Goal: Book appointment/travel/reservation

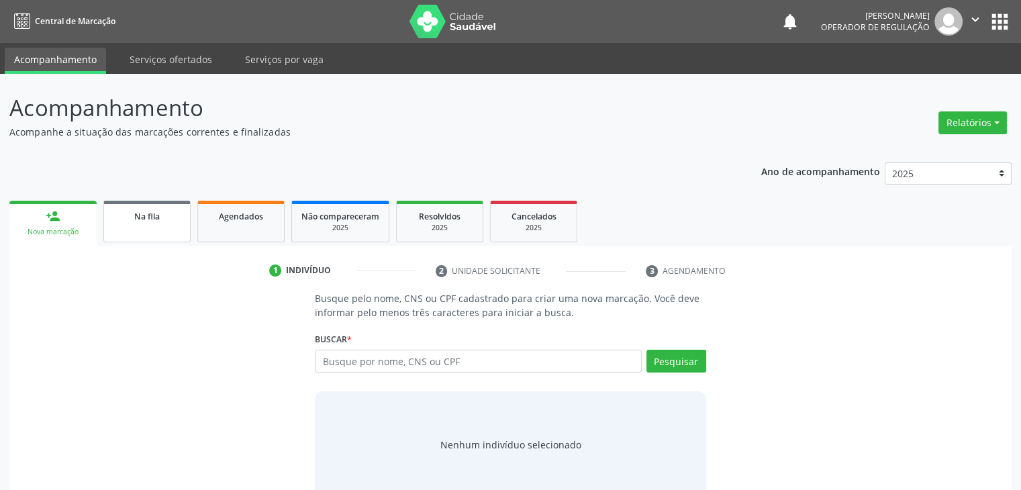
click at [140, 221] on span "Na fila" at bounding box center [147, 216] width 26 height 11
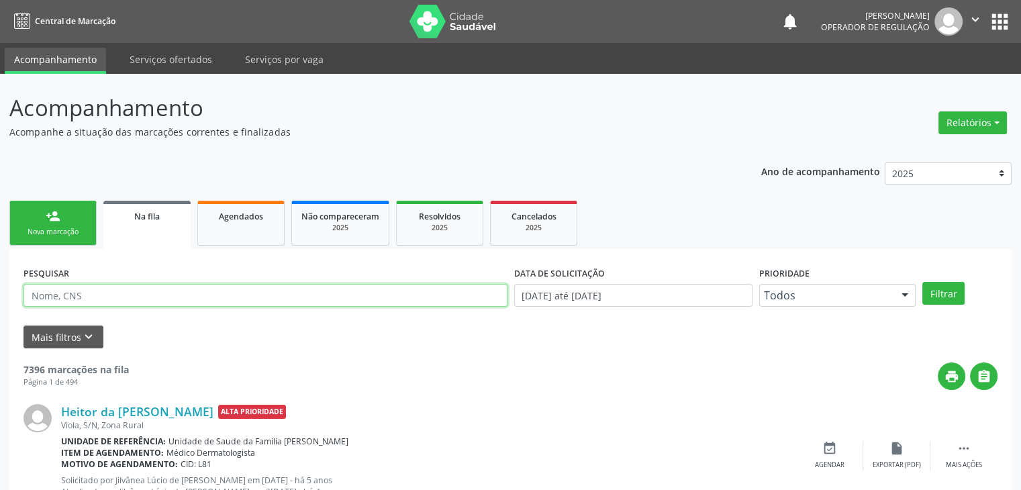
click at [99, 294] on input "text" at bounding box center [265, 295] width 484 height 23
click at [922, 282] on button "Filtrar" at bounding box center [943, 293] width 42 height 23
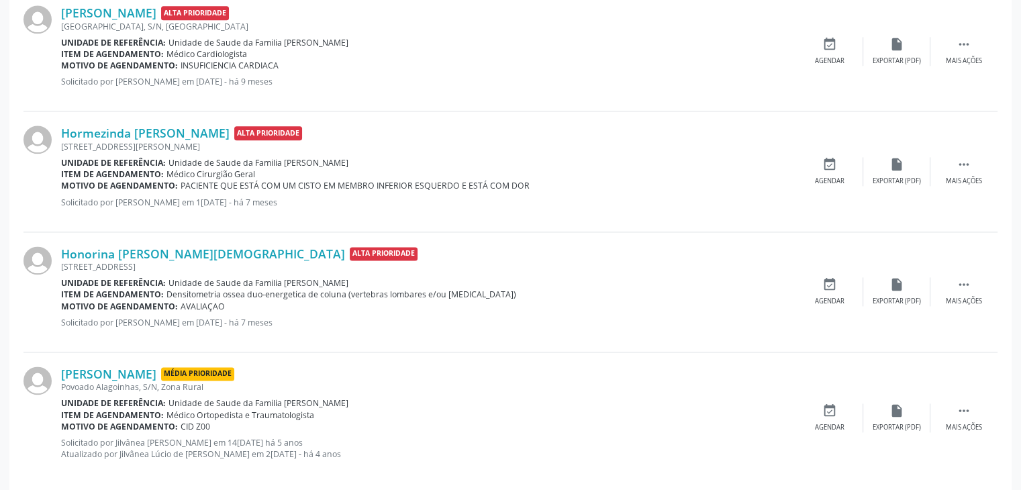
scroll to position [1798, 0]
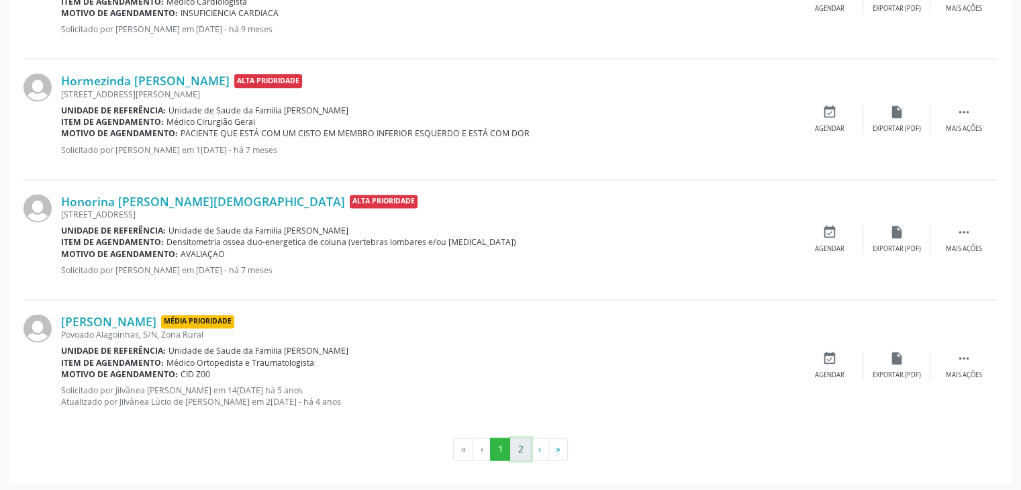
click at [514, 444] on button "2" at bounding box center [520, 449] width 21 height 23
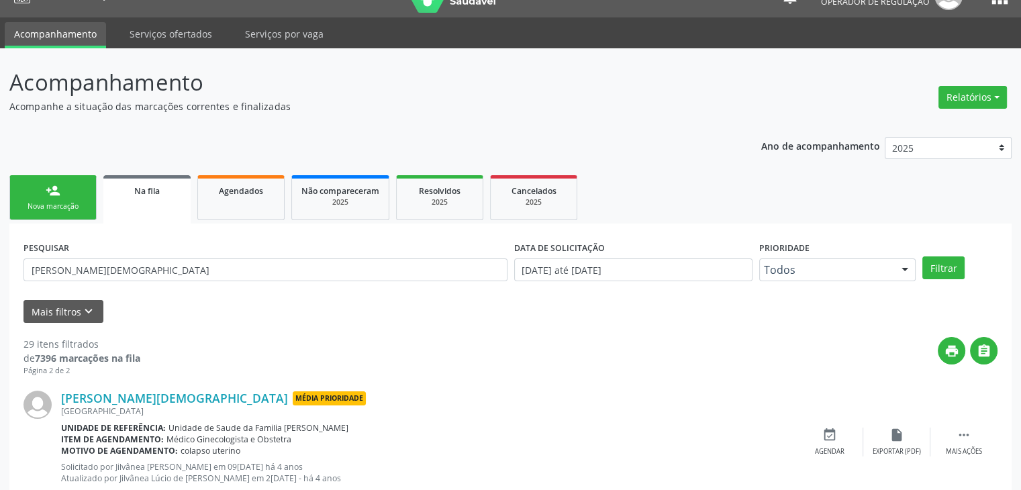
scroll to position [0, 0]
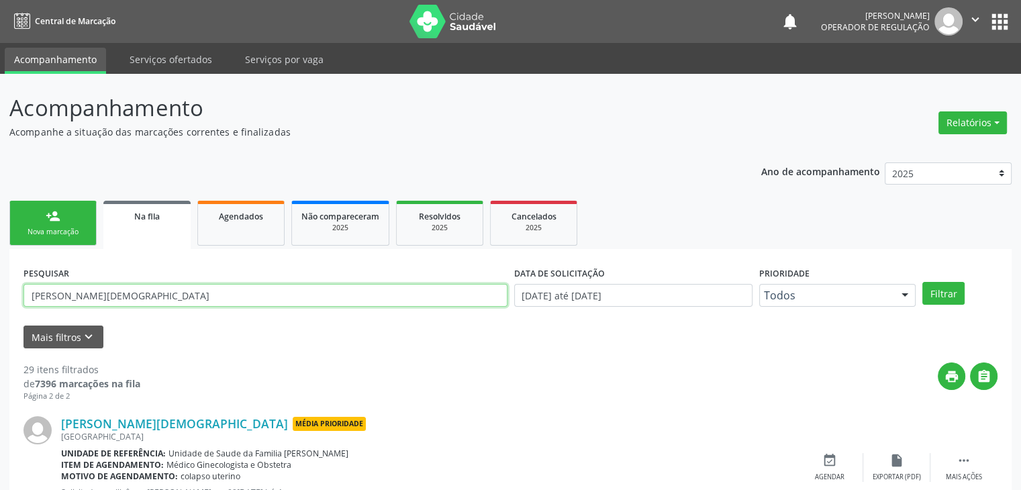
drag, startPoint x: 145, startPoint y: 295, endPoint x: 54, endPoint y: 296, distance: 91.3
click at [54, 296] on input "[PERSON_NAME][DEMOGRAPHIC_DATA]" at bounding box center [265, 295] width 484 height 23
click at [67, 295] on input "[PERSON_NAME][DEMOGRAPHIC_DATA]" at bounding box center [265, 295] width 484 height 23
click at [922, 282] on button "Filtrar" at bounding box center [943, 293] width 42 height 23
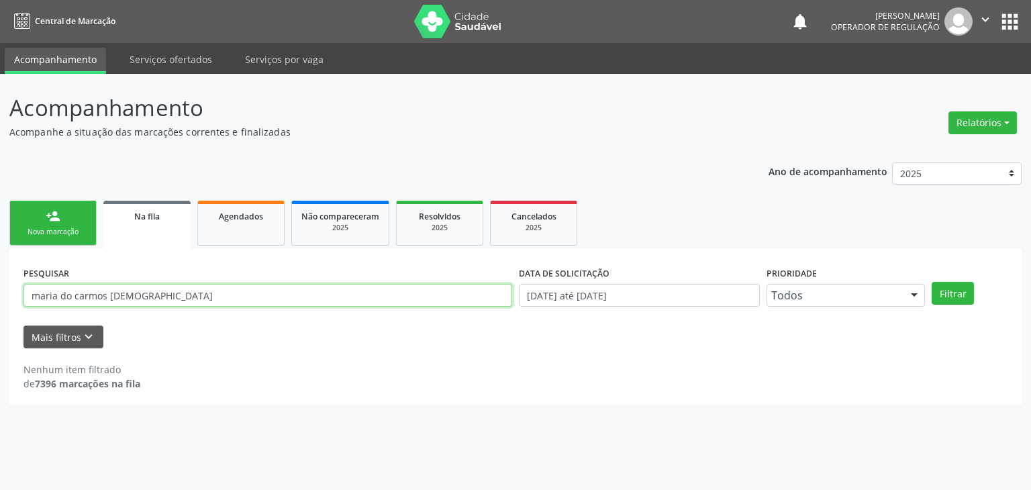
click at [143, 299] on input "maria do carmos [DEMOGRAPHIC_DATA]" at bounding box center [267, 295] width 489 height 23
click at [932, 282] on button "Filtrar" at bounding box center [953, 293] width 42 height 23
click at [144, 299] on input "maria do carmos" at bounding box center [267, 295] width 489 height 23
click at [932, 282] on button "Filtrar" at bounding box center [953, 293] width 42 height 23
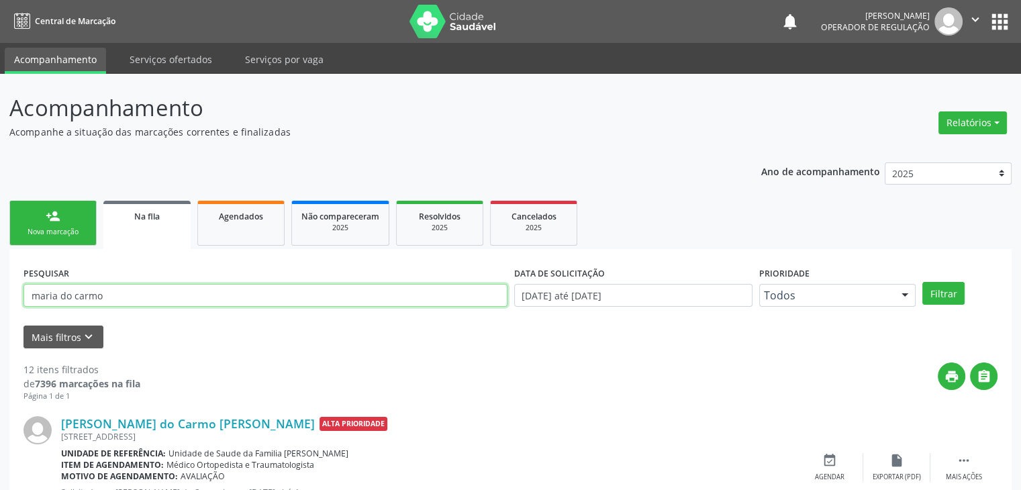
click at [123, 293] on input "maria do carmo" at bounding box center [265, 295] width 484 height 23
click at [922, 282] on button "Filtrar" at bounding box center [943, 293] width 42 height 23
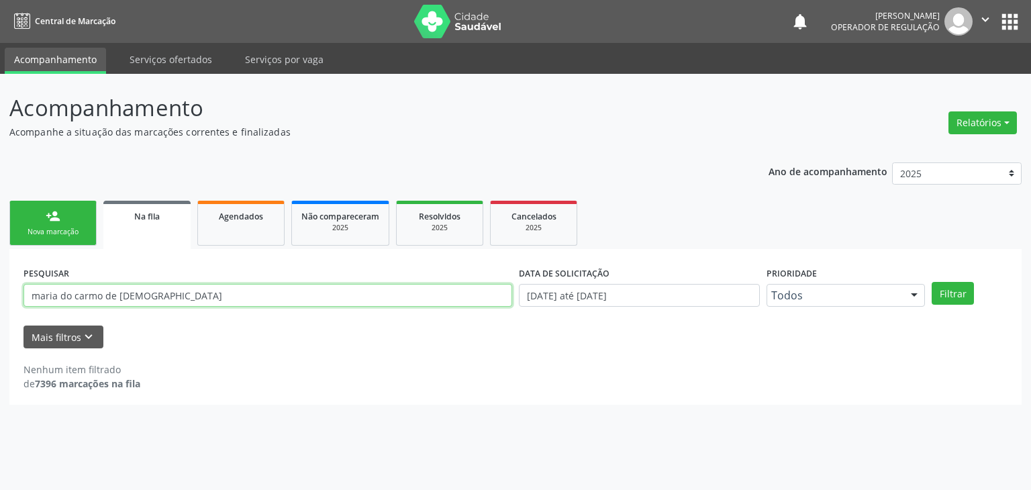
click at [176, 301] on input "maria do carmo de [DEMOGRAPHIC_DATA]" at bounding box center [267, 295] width 489 height 23
type input "maria do carmo [DEMOGRAPHIC_DATA]"
click at [932, 282] on button "Filtrar" at bounding box center [953, 293] width 42 height 23
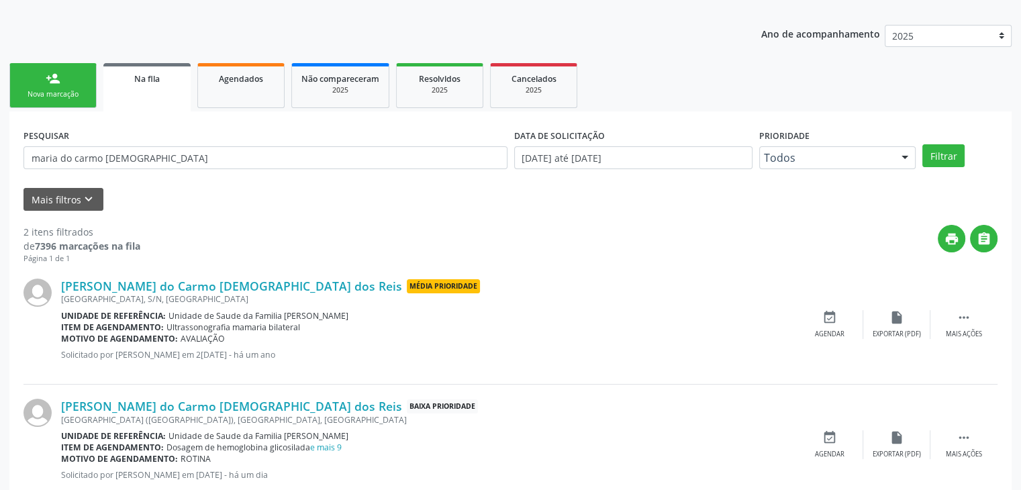
scroll to position [175, 0]
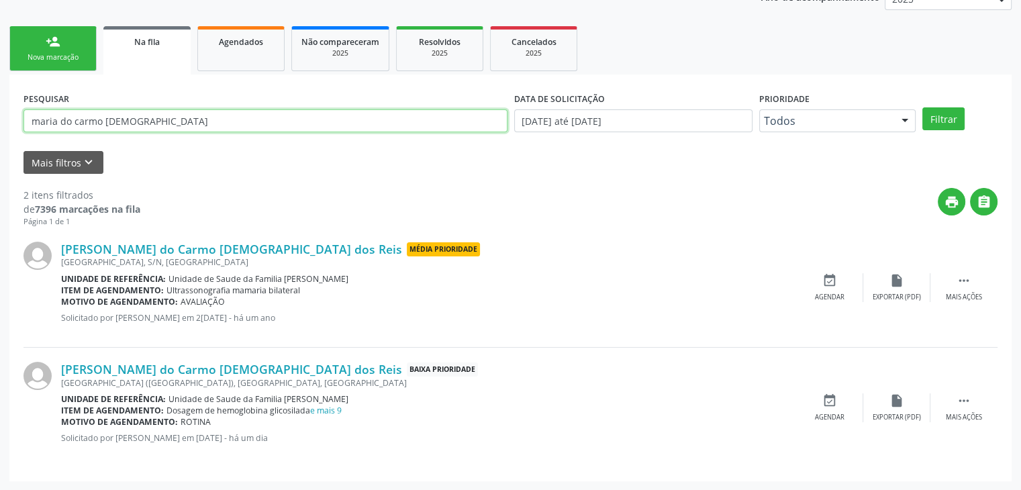
click at [101, 116] on input "maria do carmo [DEMOGRAPHIC_DATA]" at bounding box center [265, 120] width 484 height 23
click at [101, 125] on input "maria do carmo [DEMOGRAPHIC_DATA]" at bounding box center [265, 120] width 484 height 23
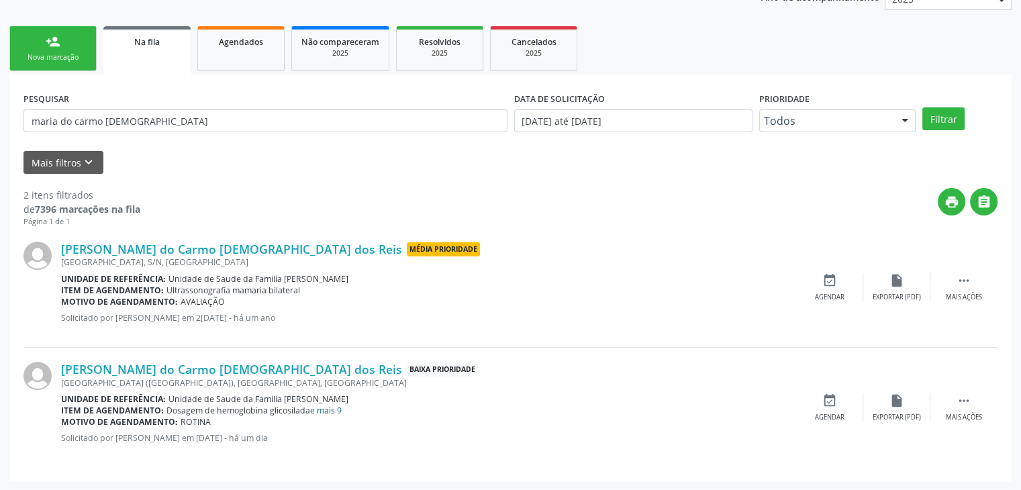
click at [338, 407] on link "e mais 9" at bounding box center [326, 410] width 32 height 11
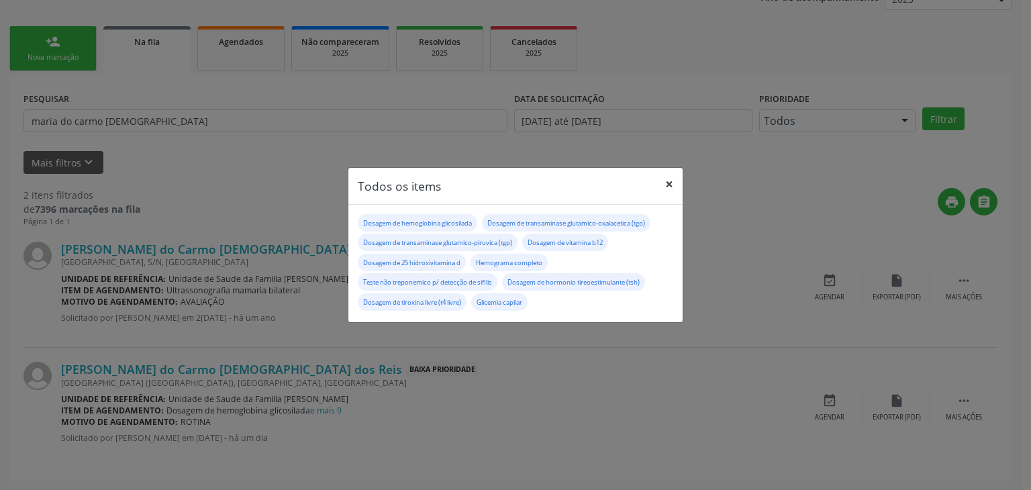
click at [665, 182] on button "×" at bounding box center [669, 184] width 27 height 33
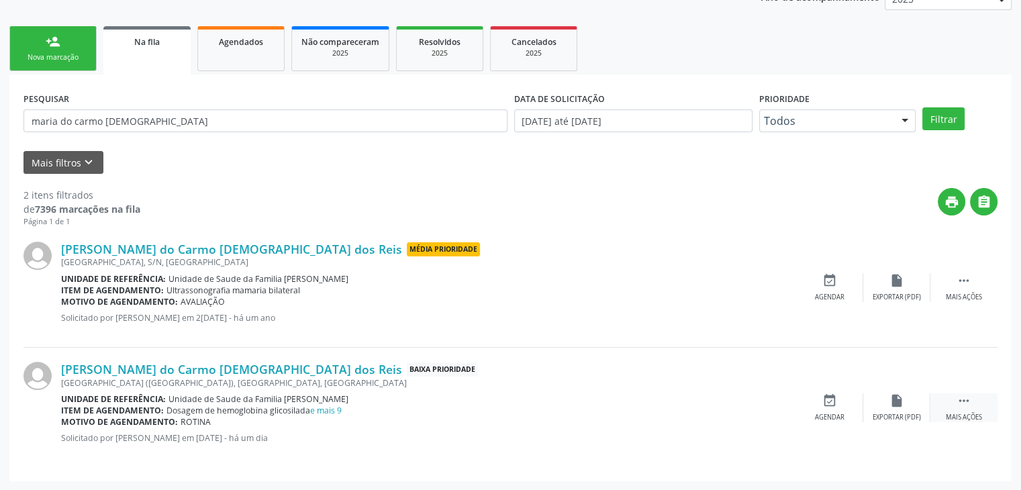
click at [963, 413] on div "Mais ações" at bounding box center [964, 417] width 36 height 9
click at [963, 413] on div "Menos ações" at bounding box center [963, 417] width 43 height 9
click at [910, 410] on div "insert_drive_file Exportar (PDF)" at bounding box center [896, 407] width 67 height 29
click at [970, 417] on div "Mais ações" at bounding box center [964, 417] width 36 height 9
click at [912, 411] on div "edit Editar" at bounding box center [896, 407] width 67 height 29
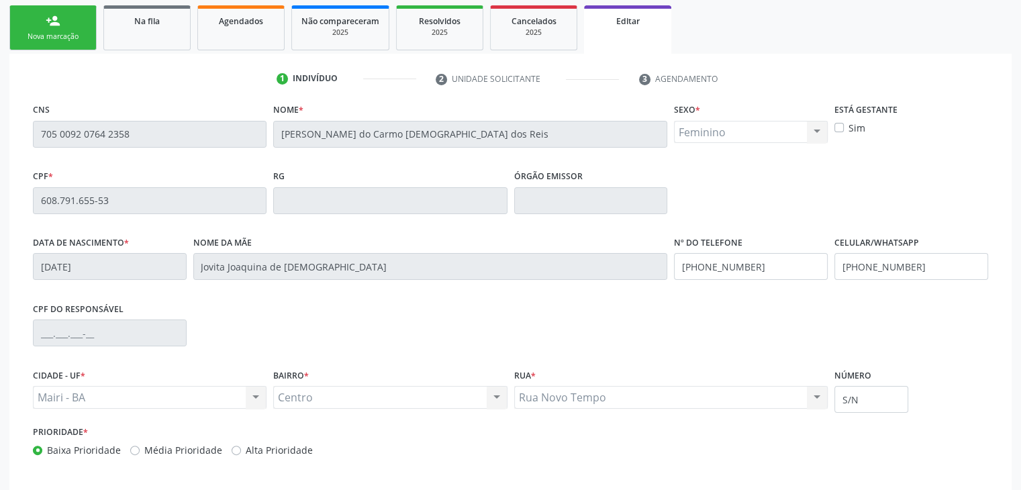
scroll to position [255, 0]
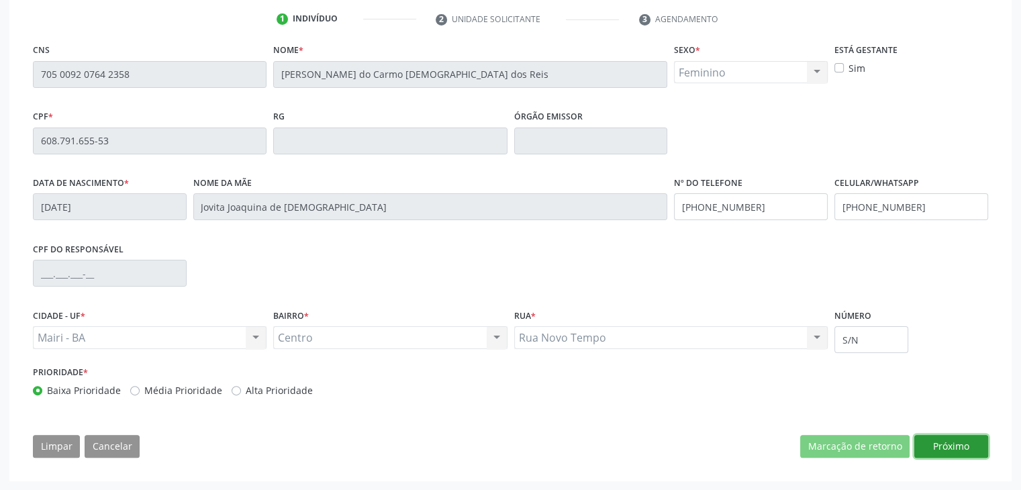
click at [969, 447] on button "Próximo" at bounding box center [951, 446] width 74 height 23
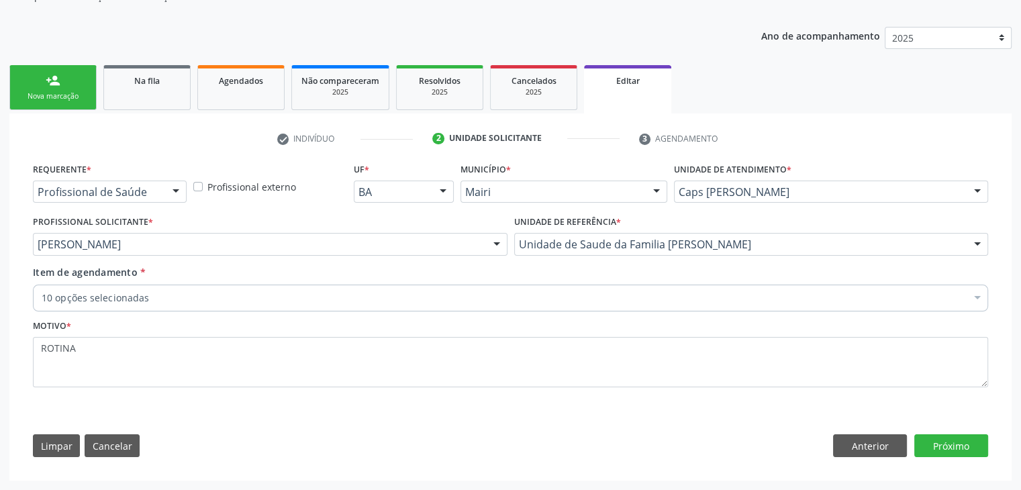
scroll to position [134, 0]
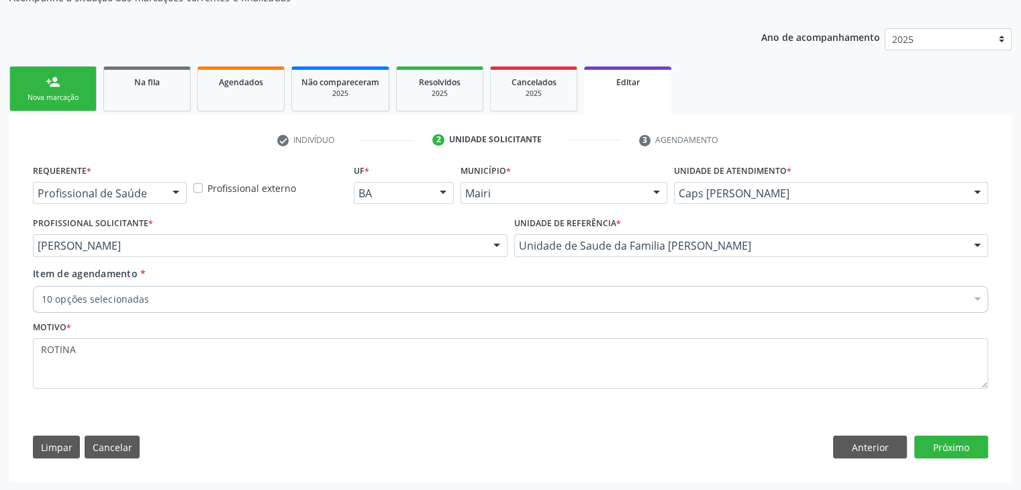
click at [121, 307] on div "10 opções selecionadas" at bounding box center [510, 299] width 955 height 27
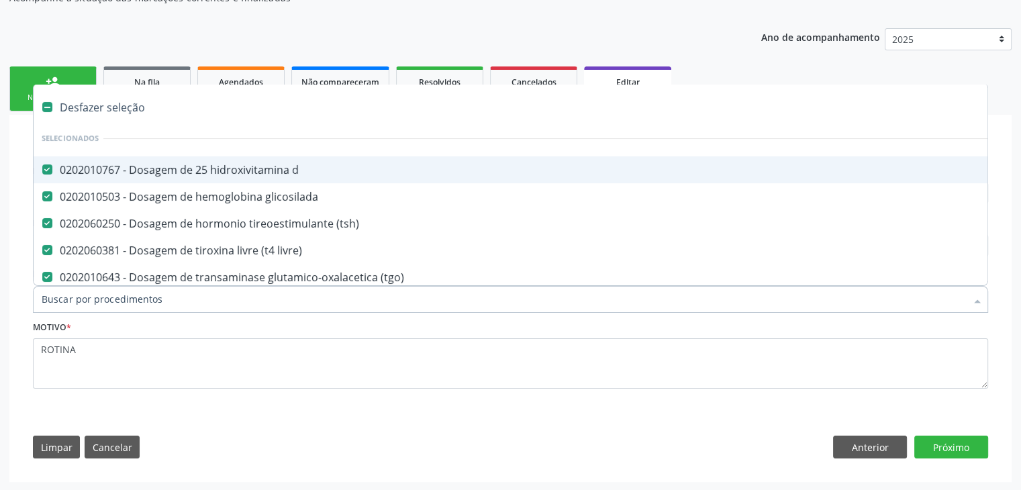
click at [90, 108] on div "Desfazer seleção" at bounding box center [558, 107] width 1049 height 27
checkbox d "false"
checkbox glicosilada "false"
checkbox \(tsh\) "false"
checkbox livre\) "false"
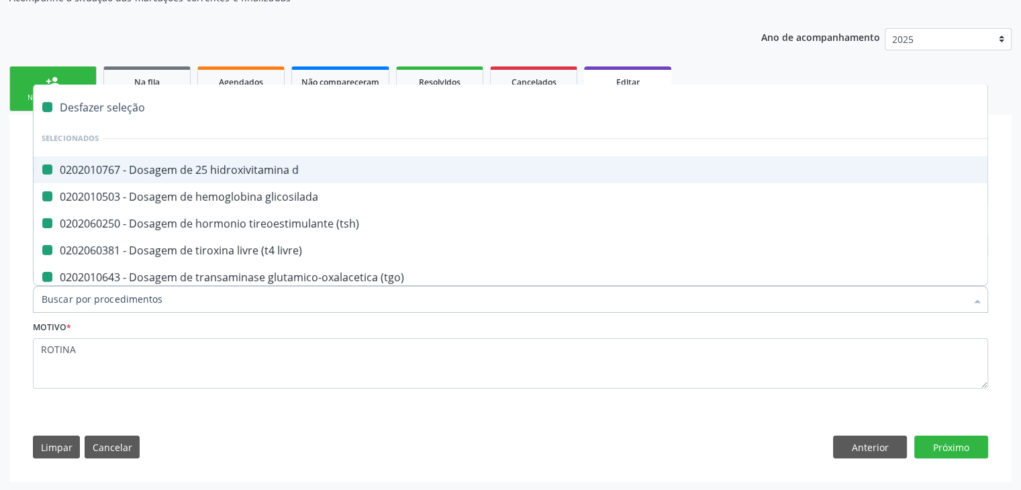
checkbox \(tgo\) "false"
checkbox \(tgp\) "false"
checkbox b12 "false"
checkbox capilar "false"
checkbox completo "false"
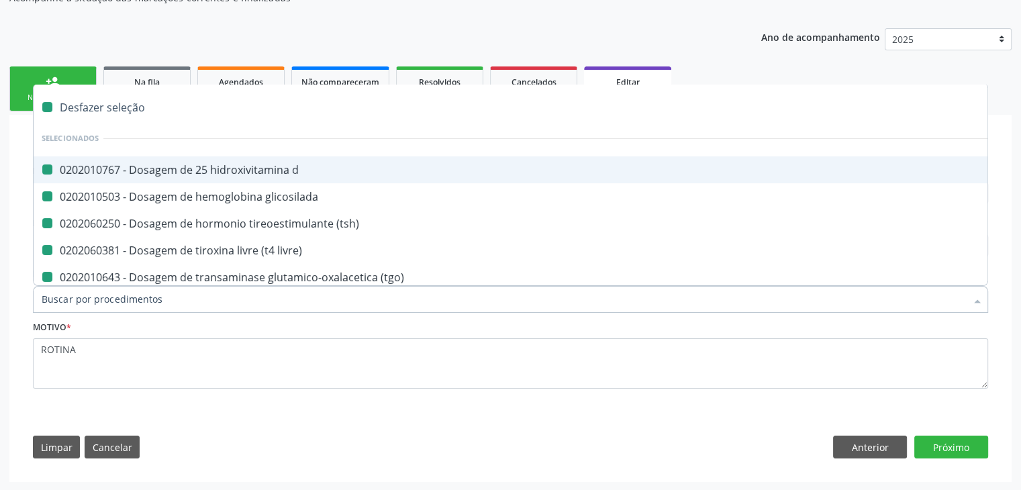
checkbox sifilis "false"
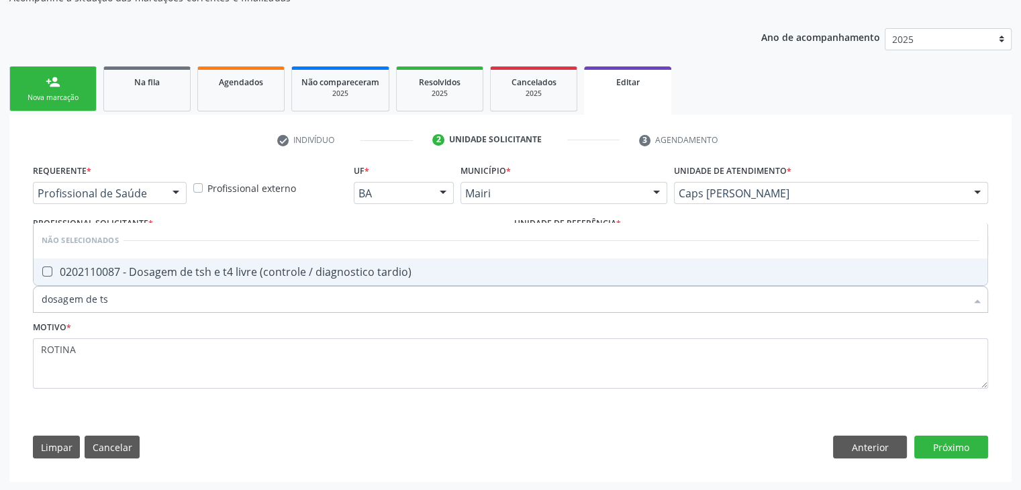
type input "dosagem de tsh"
click at [269, 273] on div "0202110087 - Dosagem de tsh e t4 livre (controle / diagnostico tardio)" at bounding box center [511, 271] width 938 height 11
checkbox tardio\) "true"
click at [961, 445] on button "Próximo" at bounding box center [951, 447] width 74 height 23
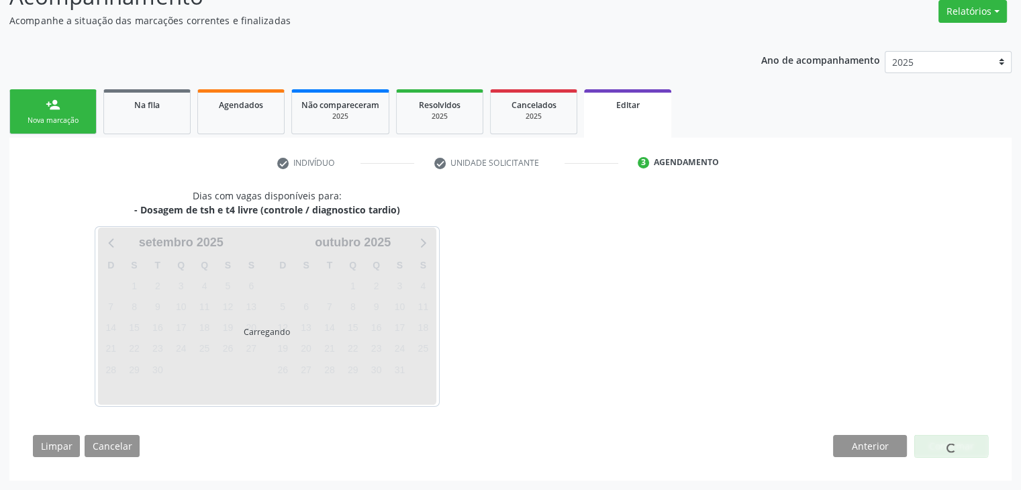
scroll to position [111, 0]
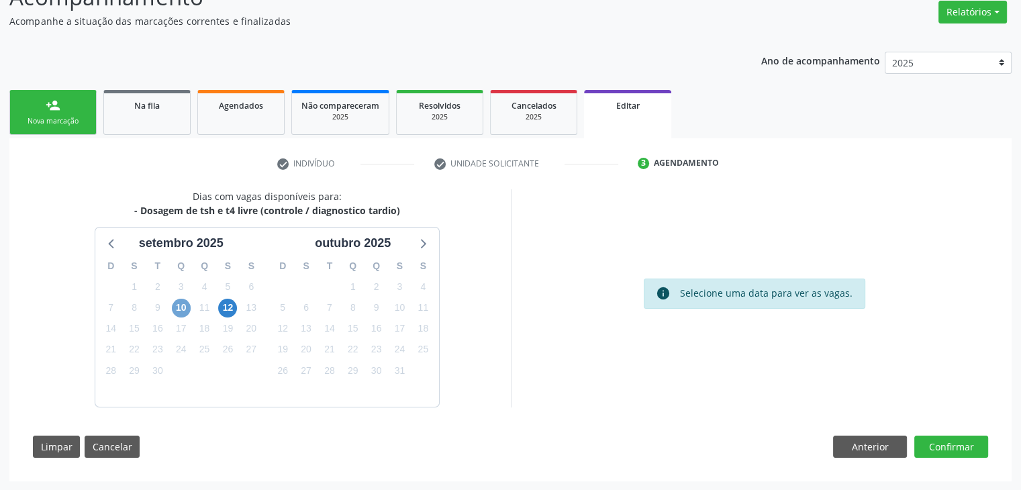
click at [179, 309] on span "10" at bounding box center [181, 308] width 19 height 19
click at [180, 310] on span "10" at bounding box center [181, 308] width 19 height 19
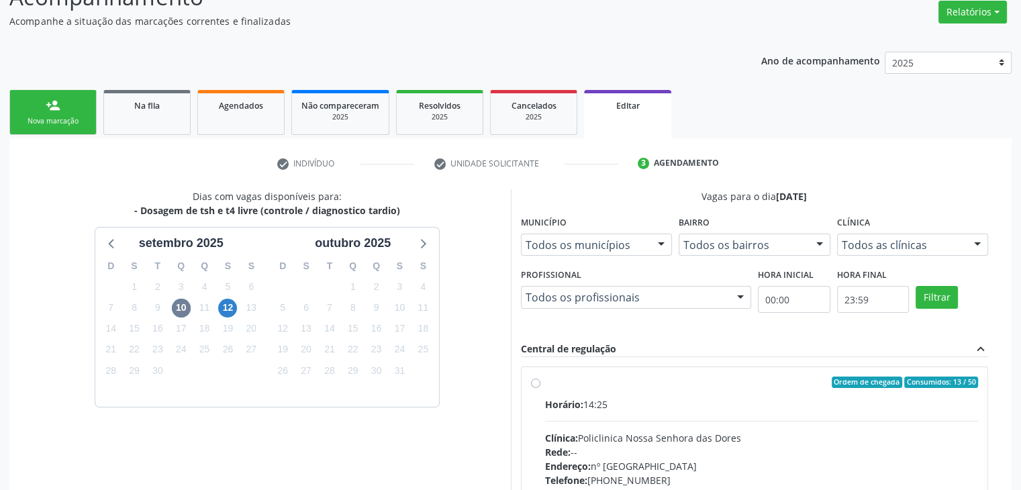
click at [634, 406] on div "Horário: 14:25" at bounding box center [762, 404] width 434 height 14
click at [540, 389] on input "Ordem de chegada Consumidos: 13 / 50 Horário: 14:25 Clínica: Policlinica [GEOGR…" at bounding box center [535, 383] width 9 height 12
radio input "true"
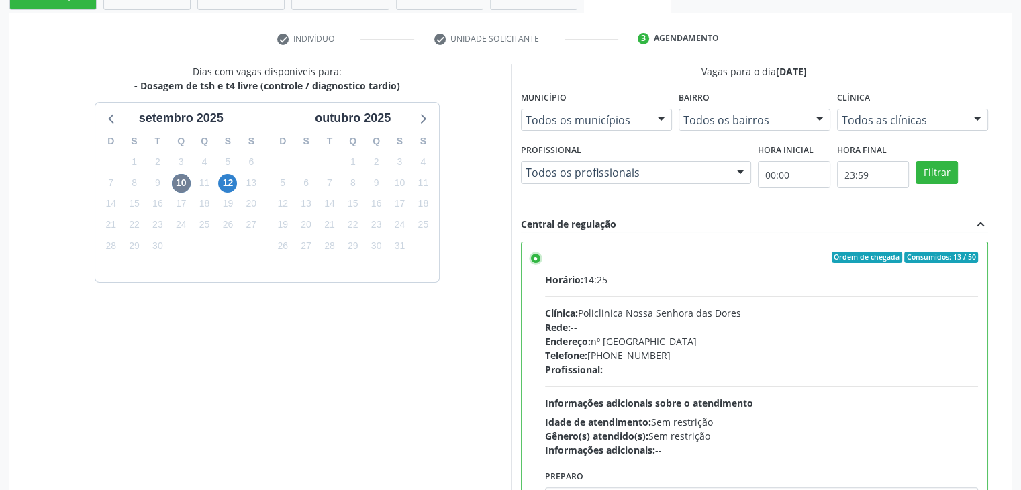
scroll to position [329, 0]
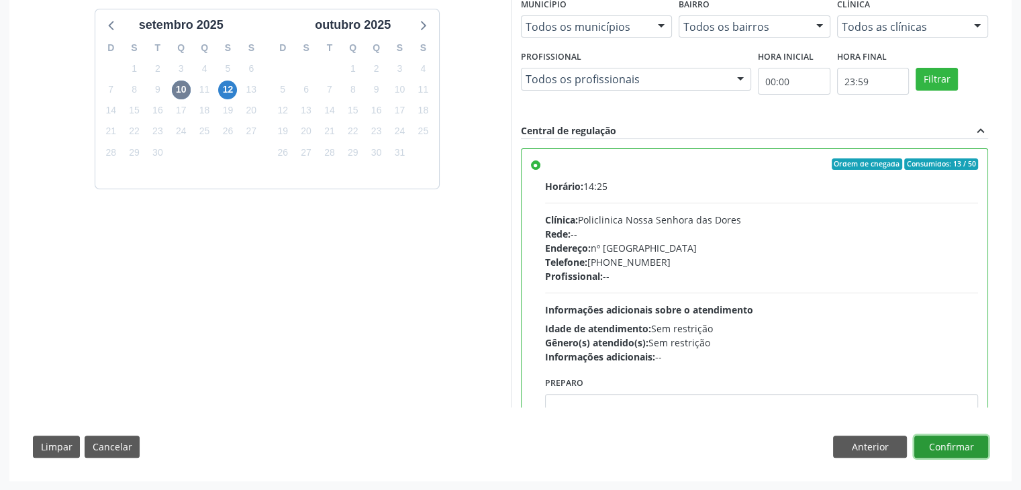
click at [979, 452] on button "Confirmar" at bounding box center [951, 447] width 74 height 23
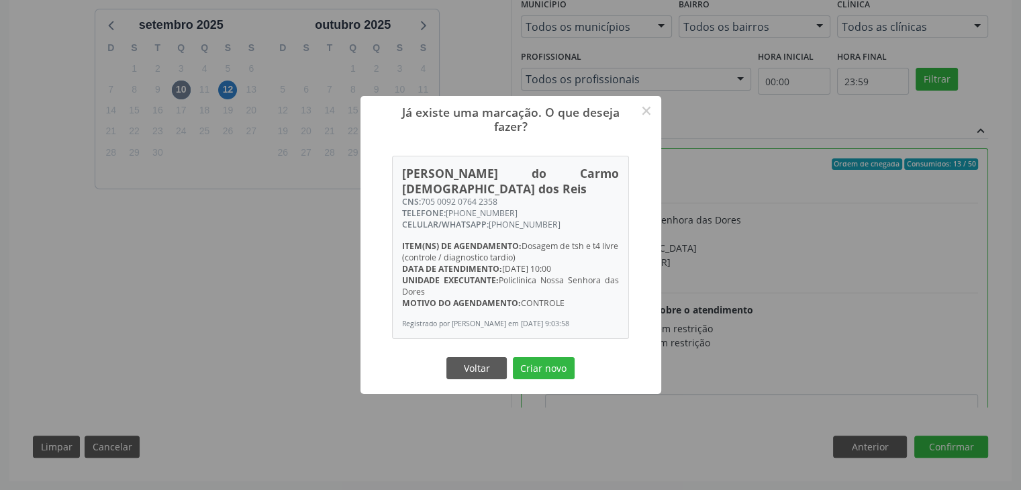
click at [553, 377] on div "Voltar Criar novo" at bounding box center [511, 368] width 134 height 28
click at [556, 371] on button "Criar novo" at bounding box center [544, 368] width 62 height 23
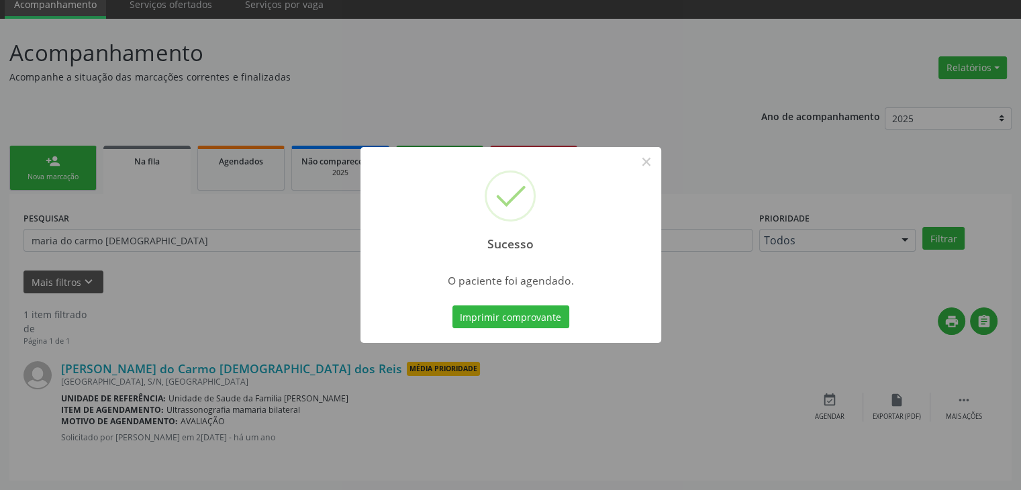
scroll to position [0, 0]
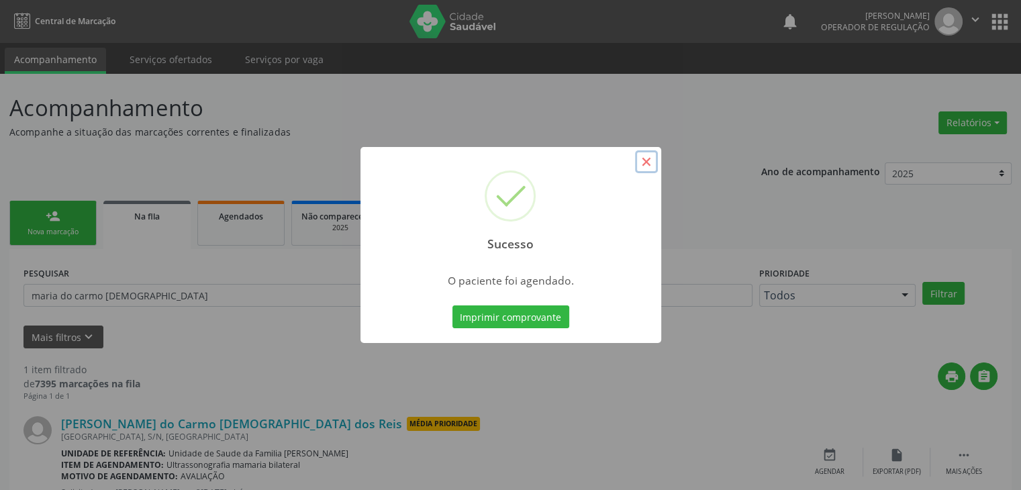
click at [647, 159] on button "×" at bounding box center [646, 161] width 23 height 23
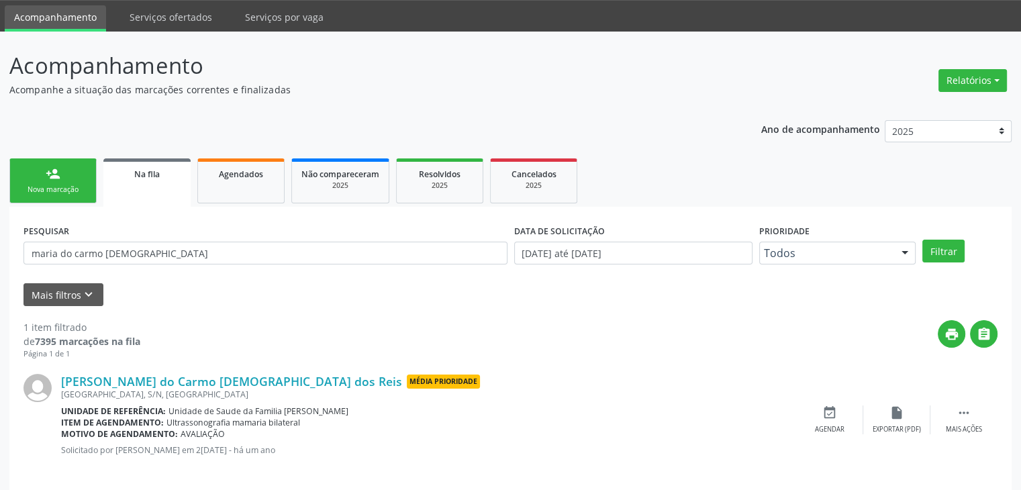
scroll to position [54, 0]
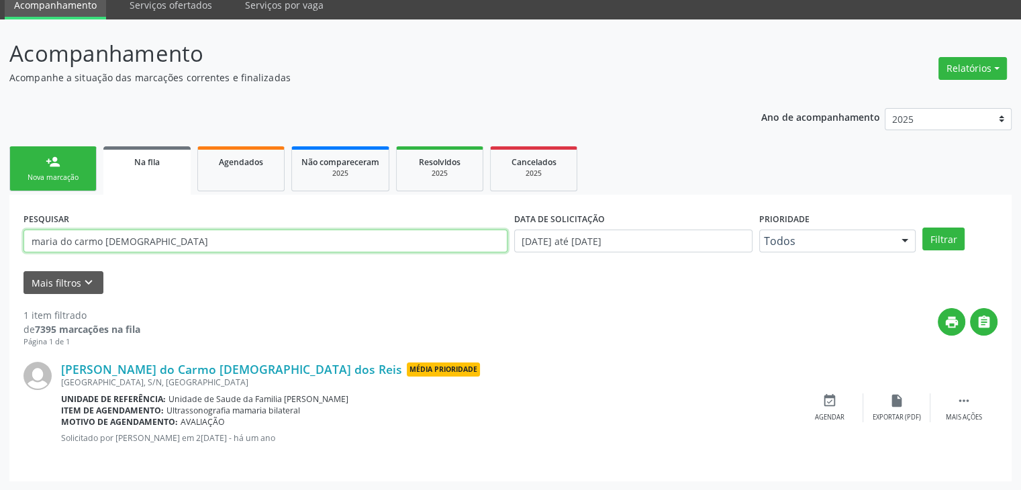
drag, startPoint x: 156, startPoint y: 245, endPoint x: 0, endPoint y: 245, distance: 155.7
click at [0, 245] on div "Acompanhamento Acompanhe a situação das marcações correntes e finalizadas Relat…" at bounding box center [510, 254] width 1021 height 471
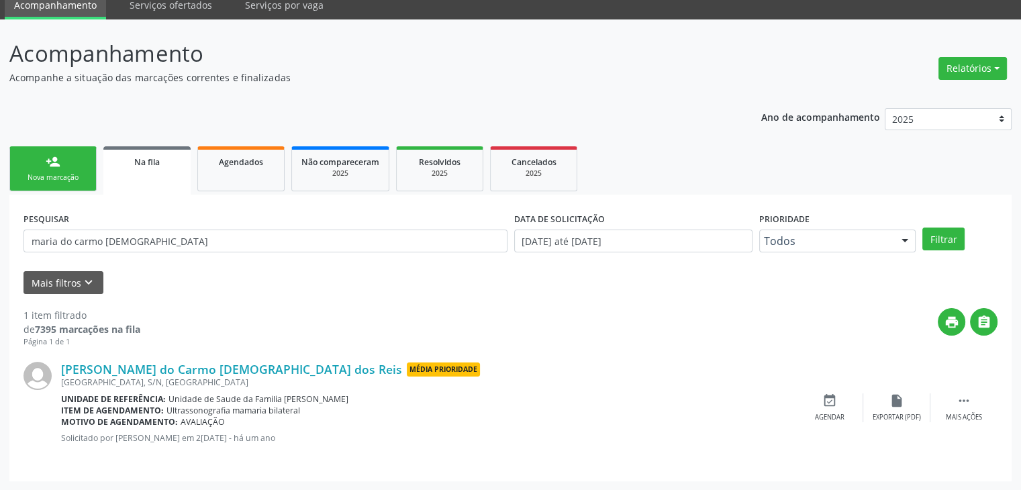
click at [0, 245] on div "Acompanhamento Acompanhe a situação das marcações correntes e finalizadas Relat…" at bounding box center [510, 254] width 1021 height 471
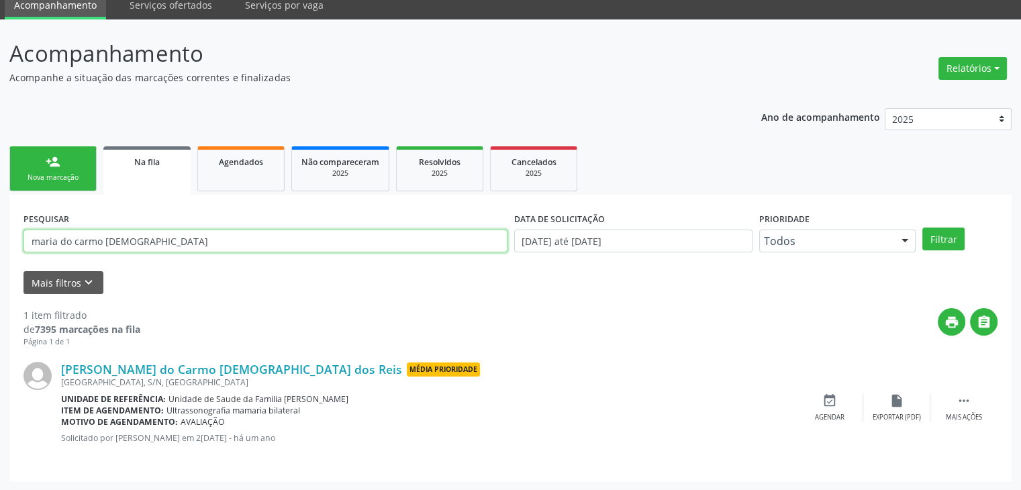
click at [124, 242] on input "maria do carmo [DEMOGRAPHIC_DATA]" at bounding box center [265, 241] width 484 height 23
type input "m"
click at [922, 228] on button "Filtrar" at bounding box center [943, 239] width 42 height 23
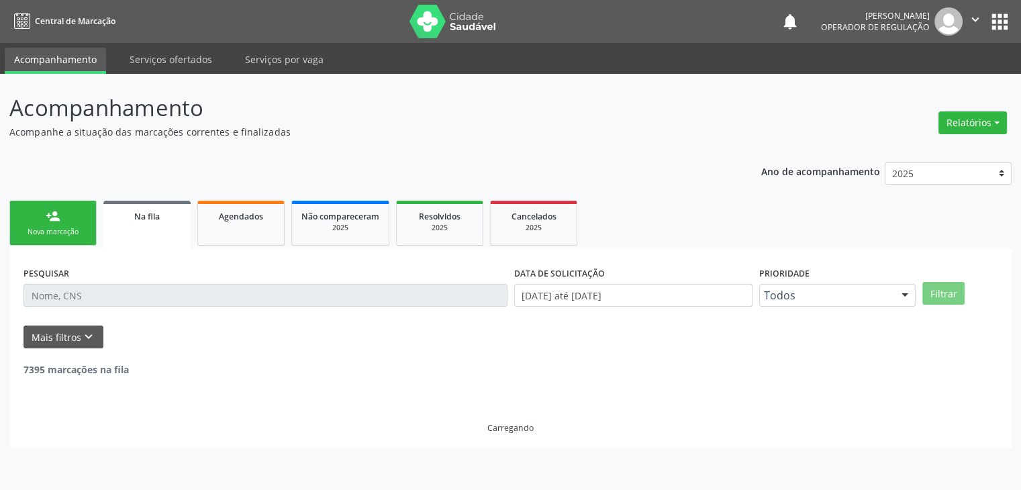
scroll to position [0, 0]
